Goal: Task Accomplishment & Management: Manage account settings

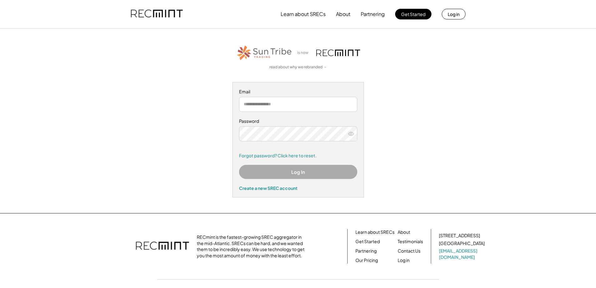
click at [282, 103] on input "email" at bounding box center [298, 104] width 118 height 15
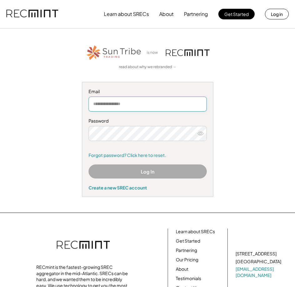
click at [134, 109] on input "email" at bounding box center [148, 104] width 118 height 15
type input "**********"
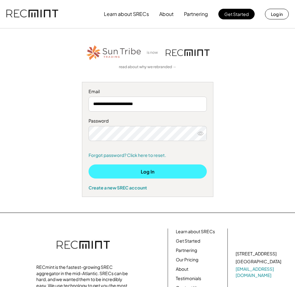
click at [141, 172] on button "Log In" at bounding box center [148, 172] width 118 height 14
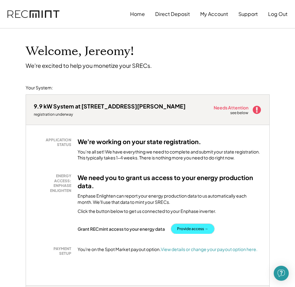
click at [194, 229] on button "Provide access →" at bounding box center [192, 229] width 43 height 10
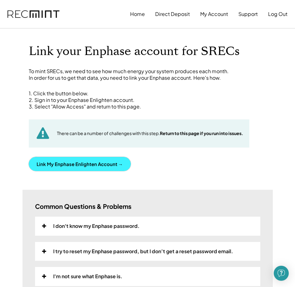
click at [95, 162] on button "Link My Enphase Enlighten Account →" at bounding box center [80, 164] width 102 height 14
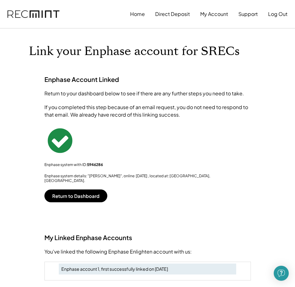
scroll to position [31, 0]
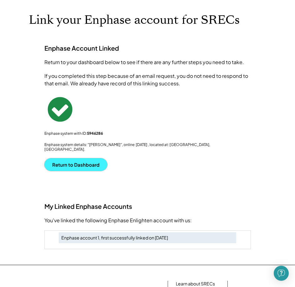
click at [84, 163] on button "Return to Dashboard" at bounding box center [75, 164] width 63 height 13
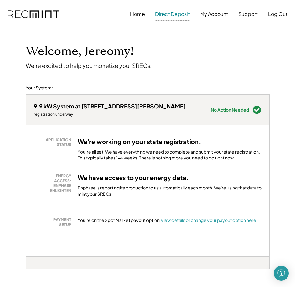
click at [164, 15] on button "Direct Deposit" at bounding box center [172, 14] width 35 height 13
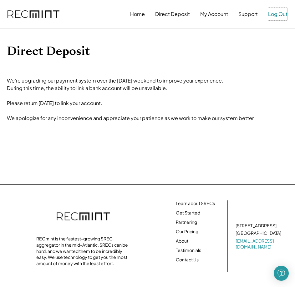
click at [281, 17] on button "Log Out" at bounding box center [277, 14] width 19 height 13
